Goal: Find specific page/section: Find specific page/section

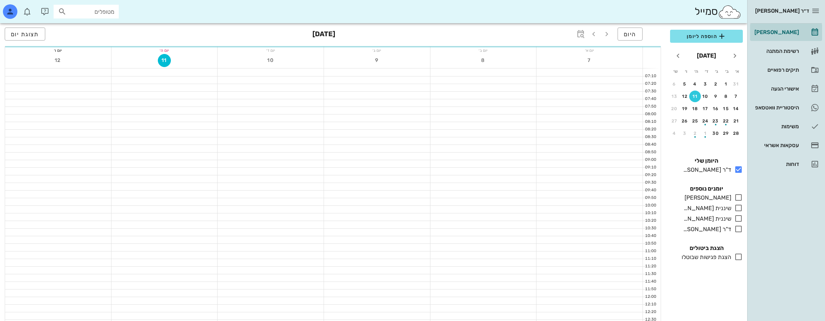
scroll to position [181, 0]
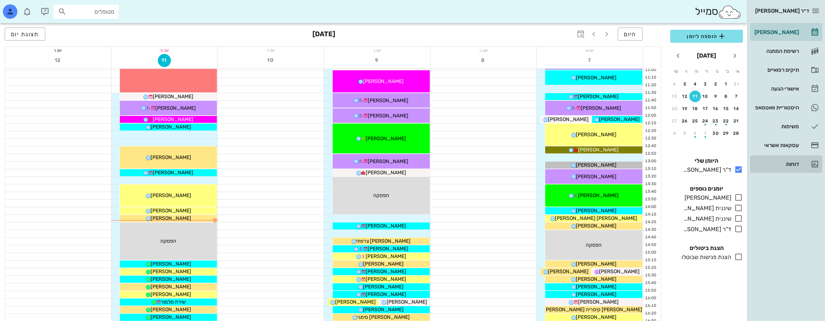
drag, startPoint x: 795, startPoint y: 161, endPoint x: 791, endPoint y: 162, distance: 4.2
click at [795, 161] on div "דוחות" at bounding box center [776, 164] width 46 height 6
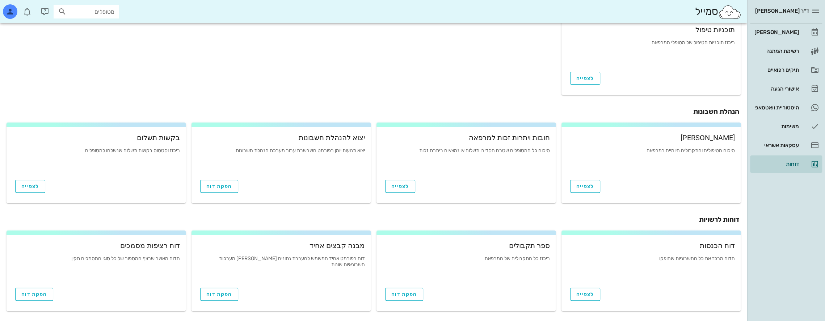
scroll to position [214, 0]
click at [408, 294] on span "הפקת דוח" at bounding box center [404, 292] width 26 height 6
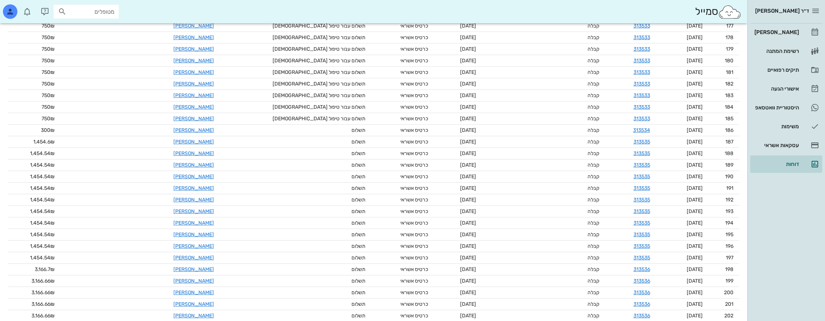
scroll to position [2347, 0]
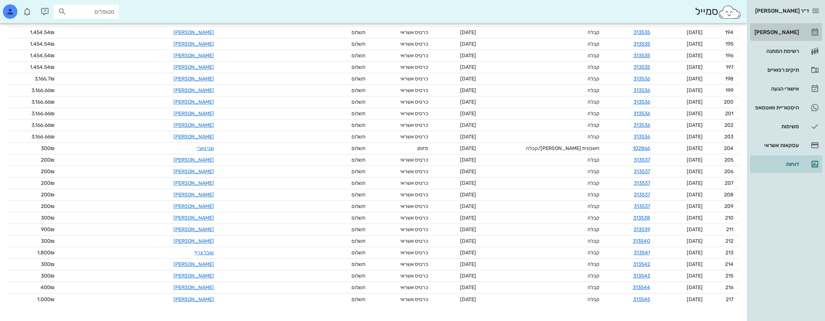
click at [792, 33] on div "[PERSON_NAME]" at bounding box center [776, 32] width 46 height 6
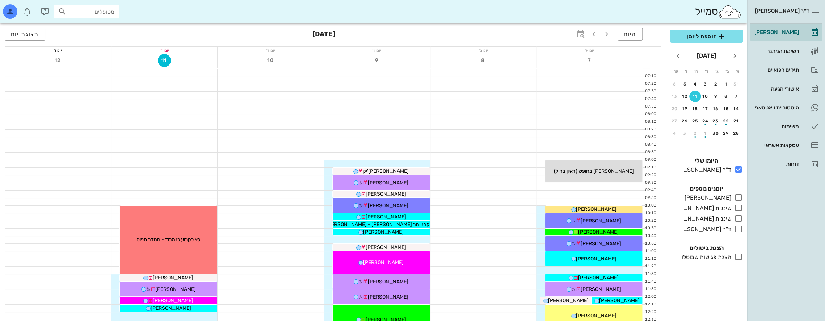
click at [94, 10] on input "מטופלים" at bounding box center [91, 11] width 46 height 9
type input "e"
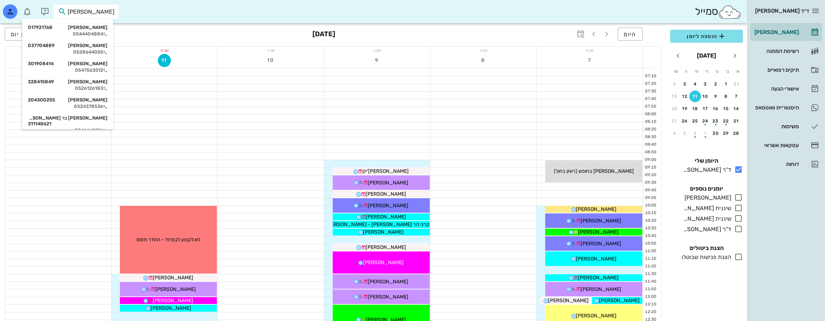
type input "[PERSON_NAME]"
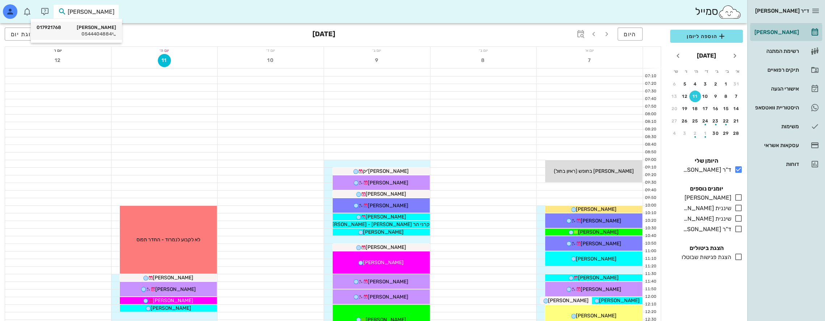
click at [103, 26] on div "[PERSON_NAME] 017921768" at bounding box center [77, 28] width 80 height 6
